Goal: Information Seeking & Learning: Learn about a topic

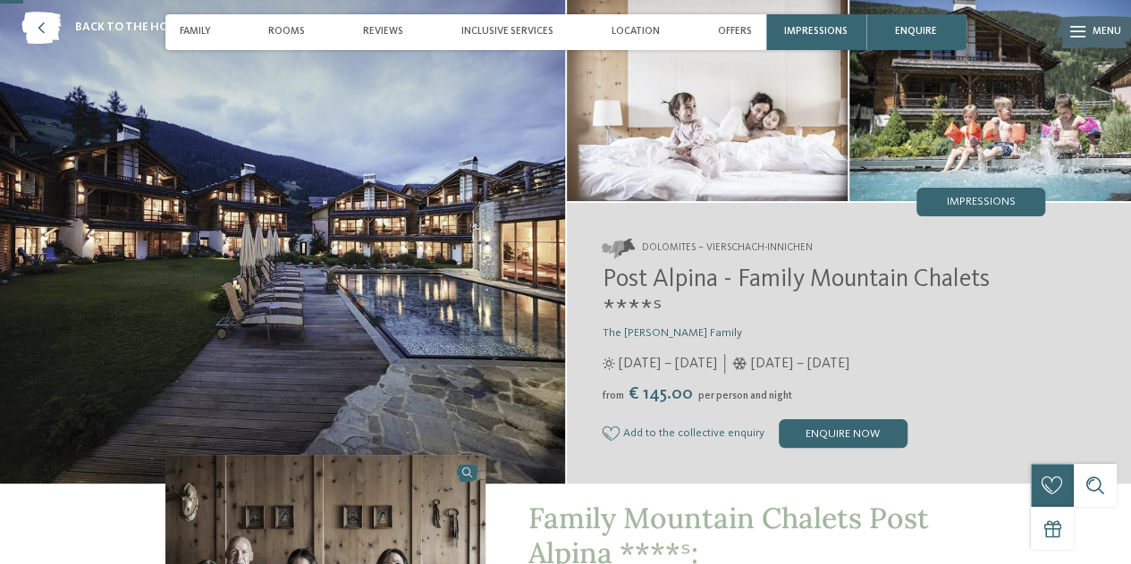
scroll to position [97, 0]
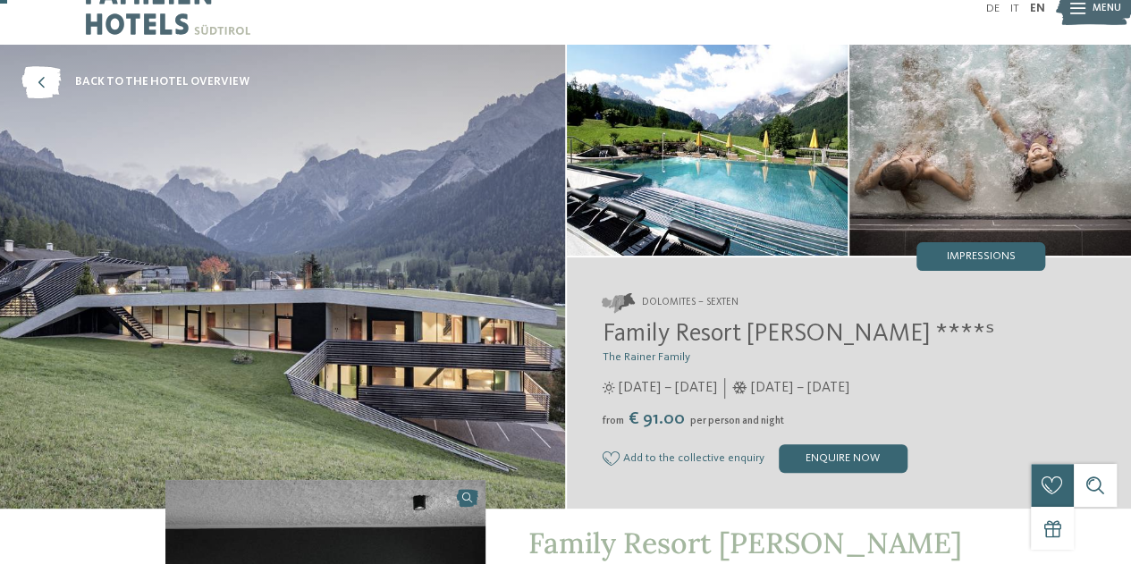
scroll to position [23, 0]
